Goal: Task Accomplishment & Management: Complete application form

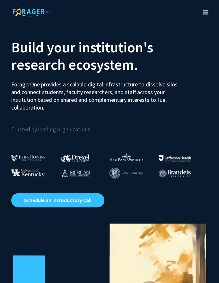
click at [205, 11] on icon "Toggle navigation" at bounding box center [206, 12] width 6 height 6
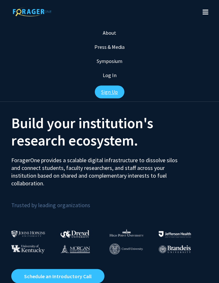
click at [113, 95] on link "Sign Up" at bounding box center [110, 91] width 30 height 13
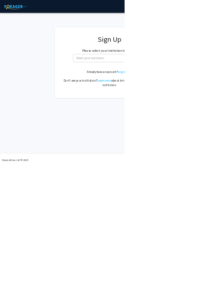
click at [183, 100] on span "Select your institution" at bounding box center [193, 101] width 125 height 13
type input "university of ke"
select select "13"
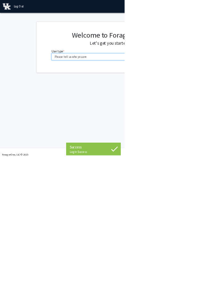
click at [219, 104] on select "Please tell us who you are Undergraduate Student Master's Student Doctoral Cand…" at bounding box center [193, 100] width 204 height 12
select select "1: undergrad"
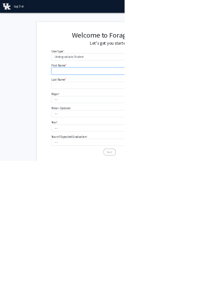
click at [219, 124] on input "First Name * required" at bounding box center [193, 125] width 204 height 12
type input "Segi"
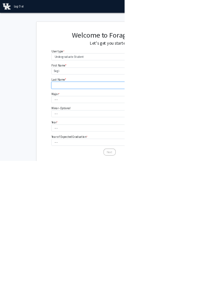
click at [166, 153] on input "Last Name * required" at bounding box center [193, 150] width 204 height 12
type input "Akinyemiju"
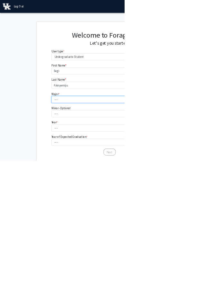
click at [219, 171] on select "--- Accounting Aerospace Engineering African American & Africana Studies Agricu…" at bounding box center [193, 175] width 204 height 12
click at [178, 174] on select "--- Accounting Aerospace Engineering African American & Africana Studies Agricu…" at bounding box center [193, 175] width 204 height 12
select select "31: 868"
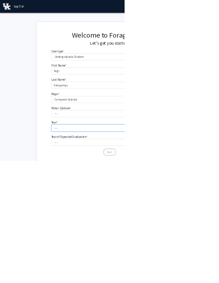
click at [218, 225] on select "--- First-year Sophomore Junior Senior Postbaccalaureate Certificate" at bounding box center [193, 225] width 204 height 12
select select "3: junior"
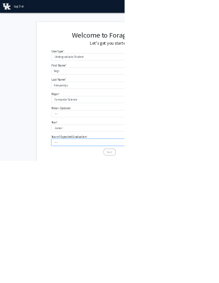
click at [219, 251] on select "--- 2025 2026 2027 2028 2029 2030 2031 2032 2033 2034" at bounding box center [193, 250] width 204 height 12
select select "3: 2027"
click at [194, 266] on button "Next" at bounding box center [193, 267] width 22 height 12
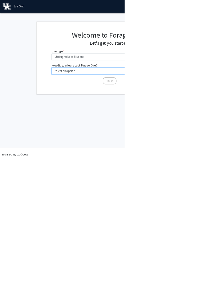
click at [219, 119] on select "Select an option Peer/student recommendation Faculty/staff recommendation Unive…" at bounding box center [193, 125] width 204 height 12
select select "3: university_website"
click at [191, 146] on button "Finish" at bounding box center [193, 142] width 24 height 12
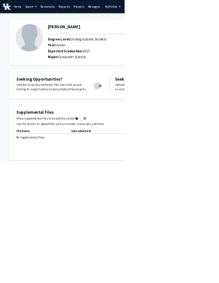
click at [171, 149] on span "Toggle" at bounding box center [171, 151] width 6 height 6
click at [171, 153] on input "Are you actively seeking opportunities?" at bounding box center [170, 153] width 0 height 0
checkbox input "true"
